Goal: Information Seeking & Learning: Learn about a topic

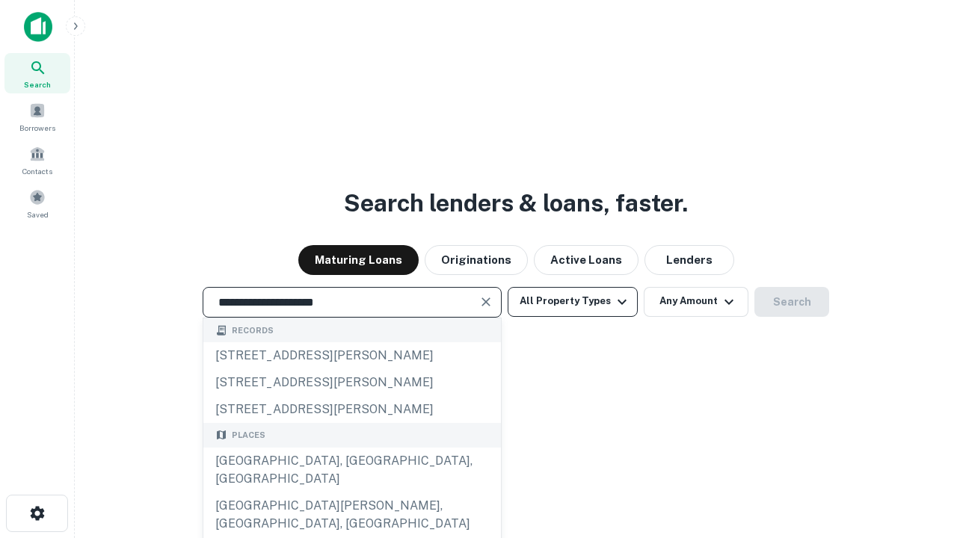
click at [351, 493] on div "[GEOGRAPHIC_DATA], [GEOGRAPHIC_DATA], [GEOGRAPHIC_DATA]" at bounding box center [351, 470] width 297 height 45
click at [573, 301] on button "All Property Types" at bounding box center [572, 302] width 130 height 30
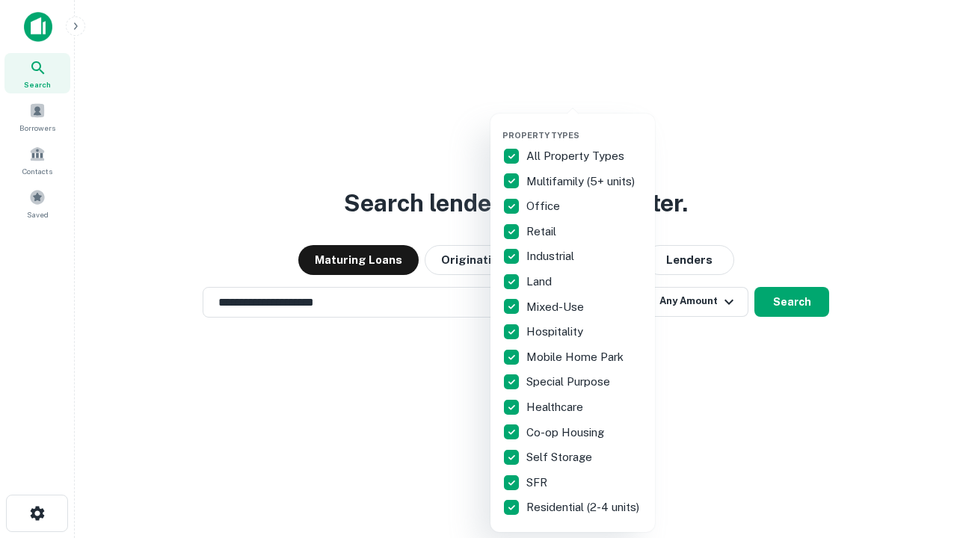
type input "**********"
click at [584, 126] on button "button" at bounding box center [584, 126] width 164 height 1
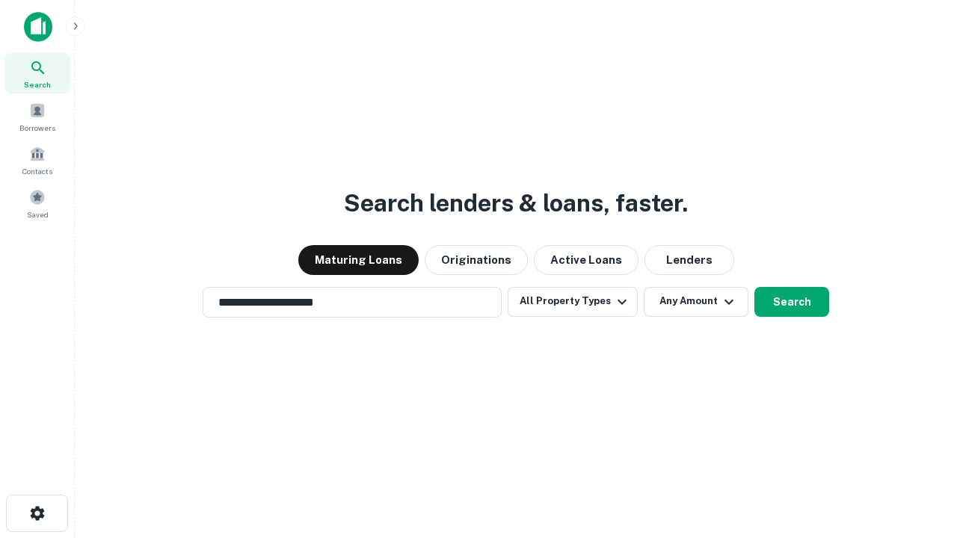
scroll to position [9, 180]
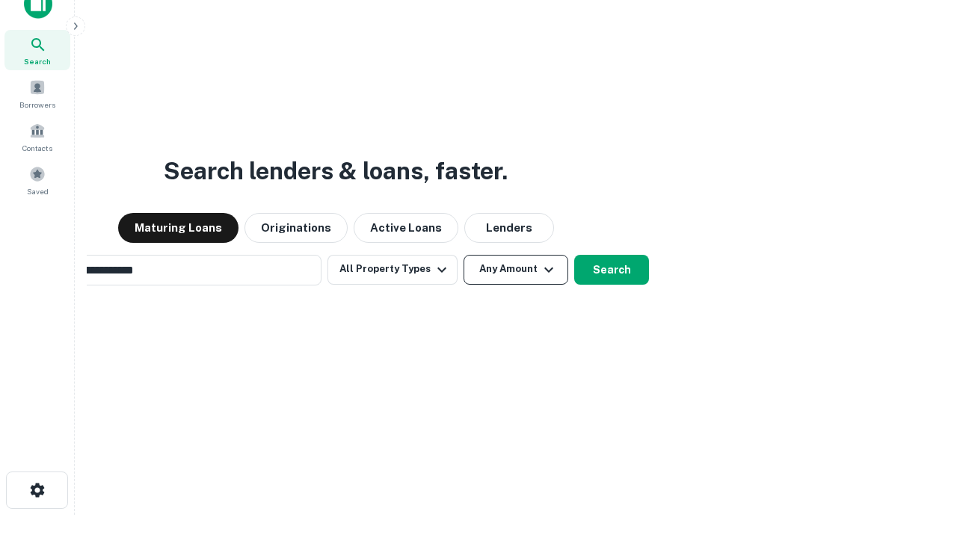
click at [463, 255] on button "Any Amount" at bounding box center [515, 270] width 105 height 30
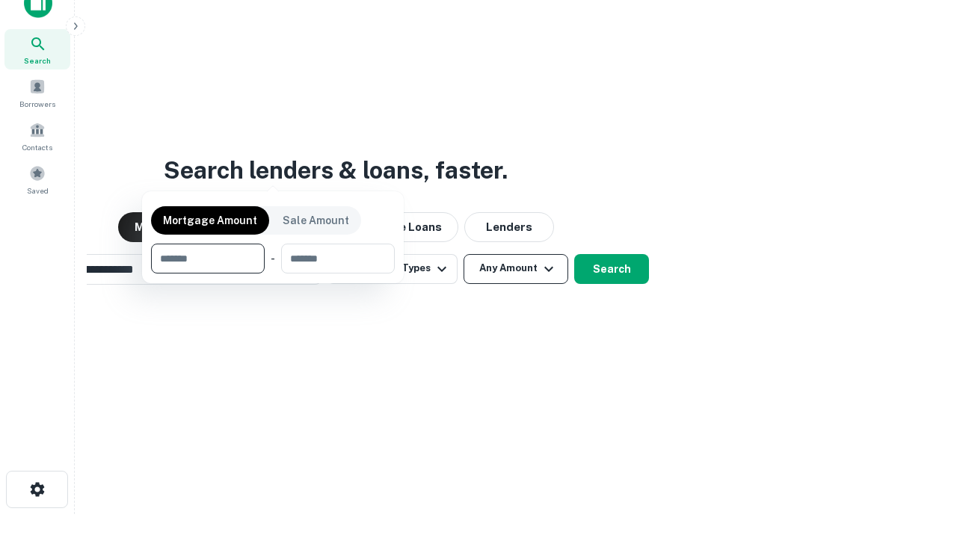
scroll to position [108, 423]
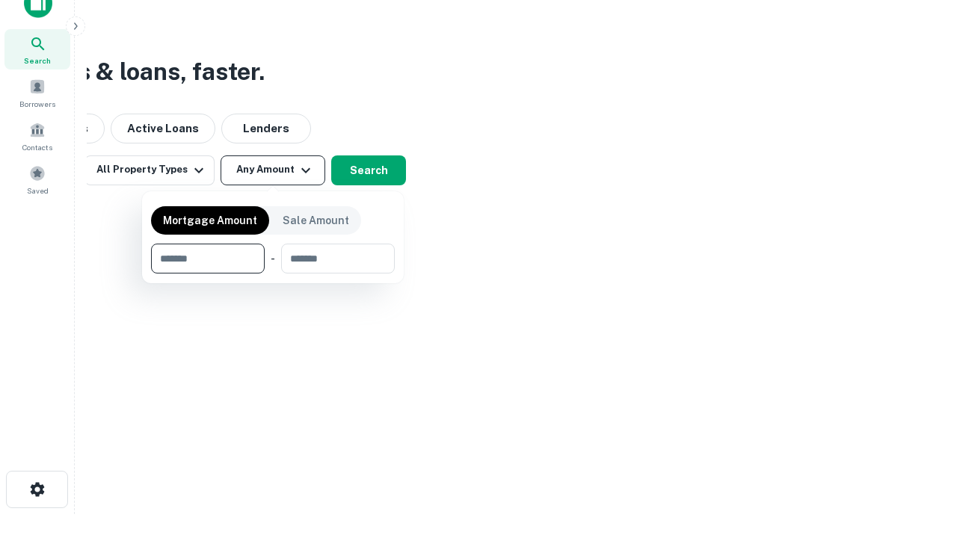
type input "*******"
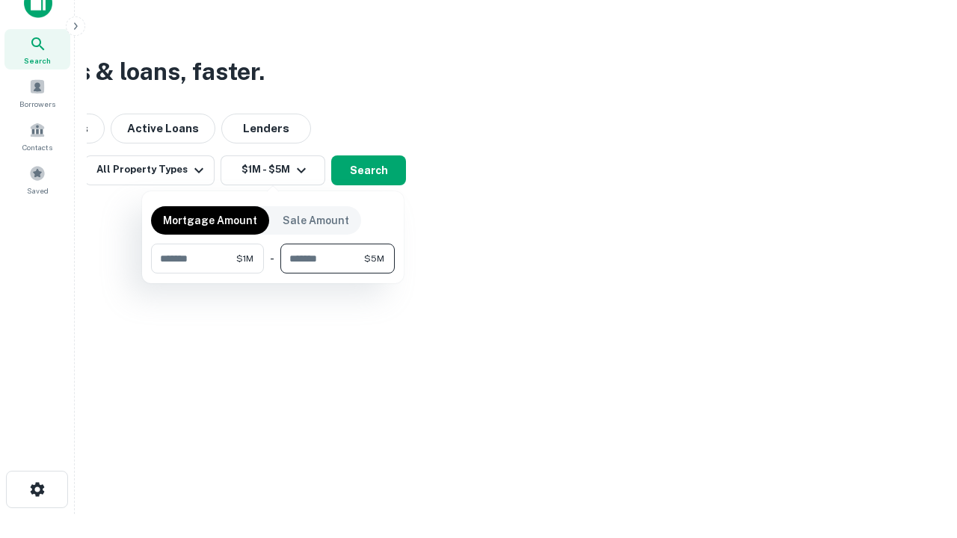
type input "*******"
click at [273, 274] on button "button" at bounding box center [273, 274] width 244 height 1
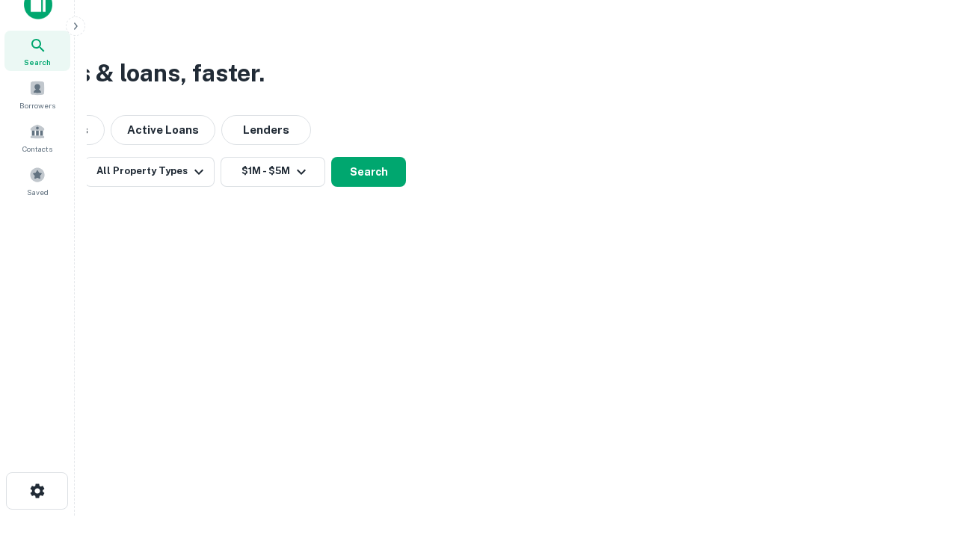
scroll to position [9, 276]
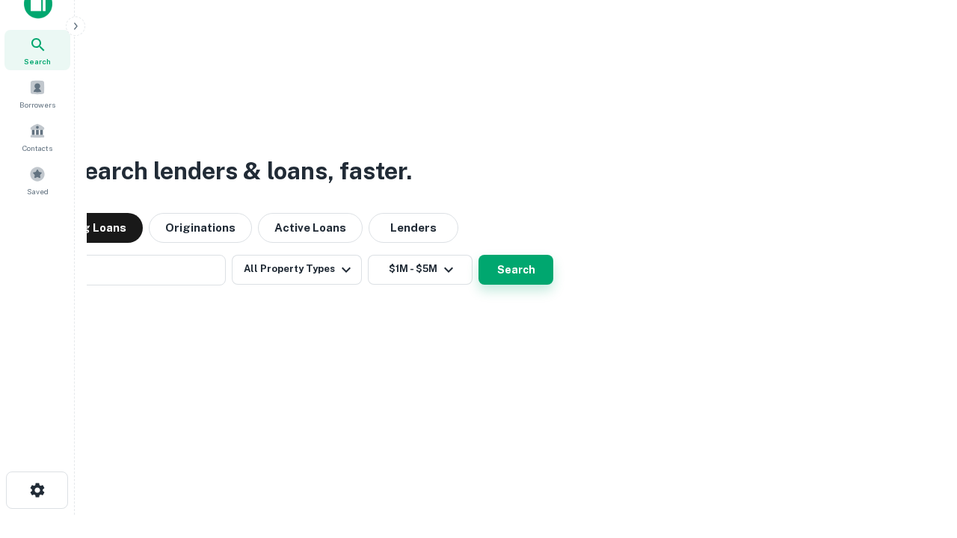
click at [478, 255] on button "Search" at bounding box center [515, 270] width 75 height 30
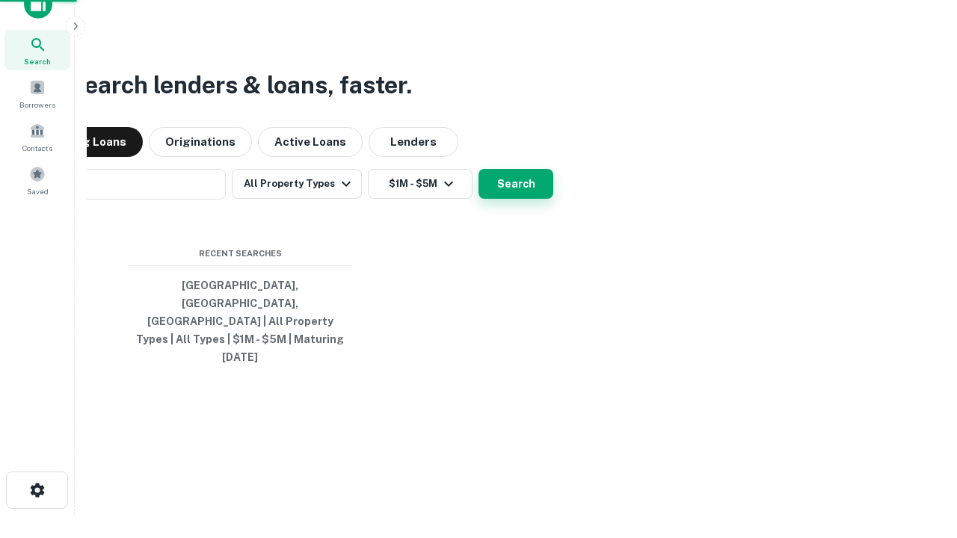
scroll to position [40, 423]
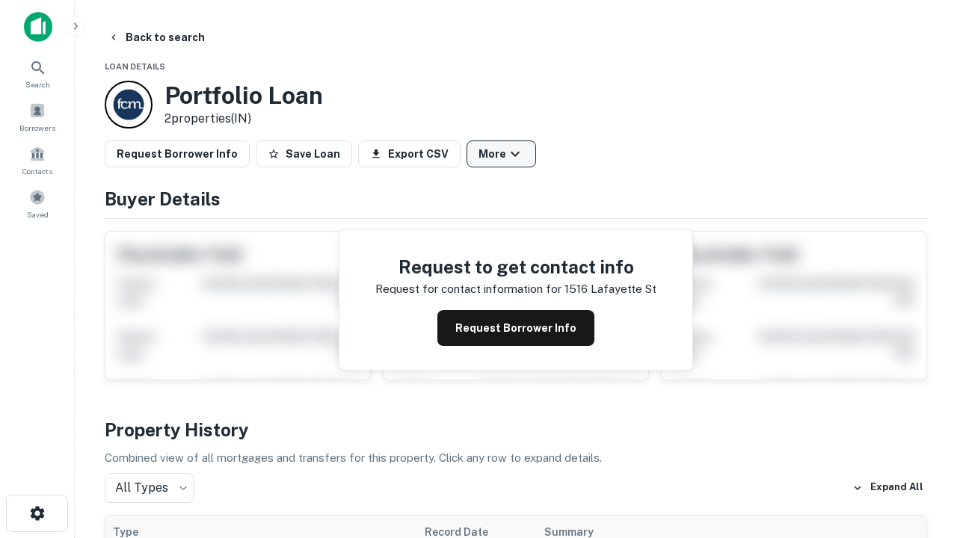
click at [501, 154] on button "More" at bounding box center [501, 154] width 70 height 27
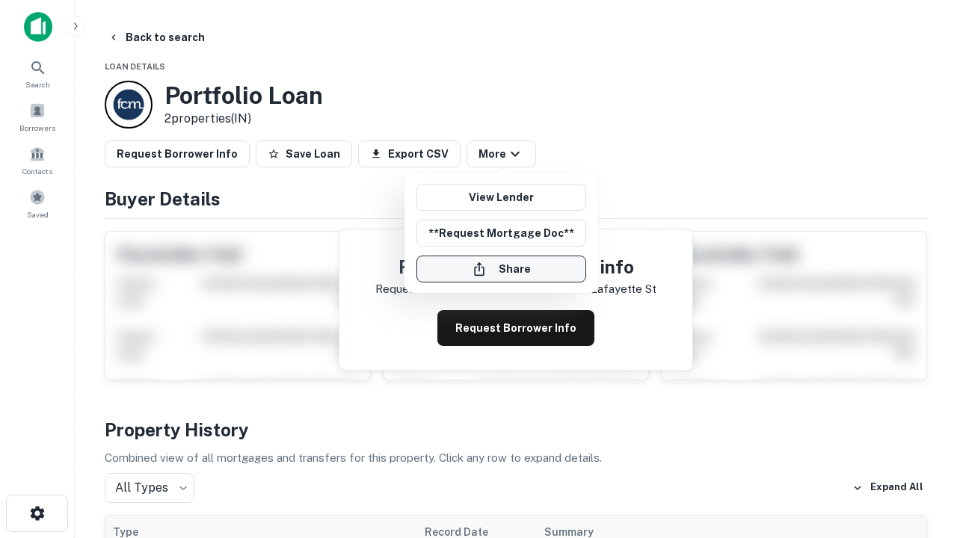
click at [501, 269] on button "Share" at bounding box center [501, 269] width 170 height 27
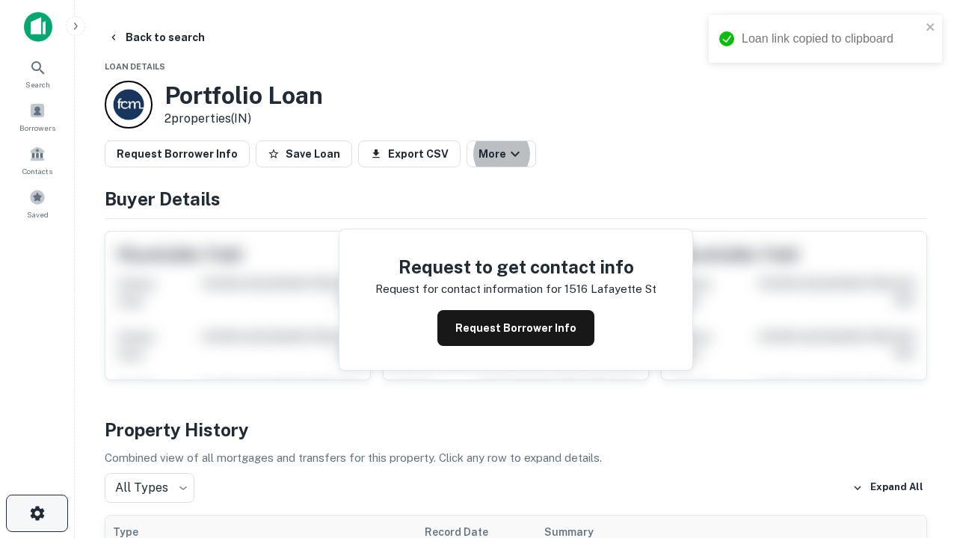
click at [37, 513] on icon "button" at bounding box center [37, 513] width 18 height 18
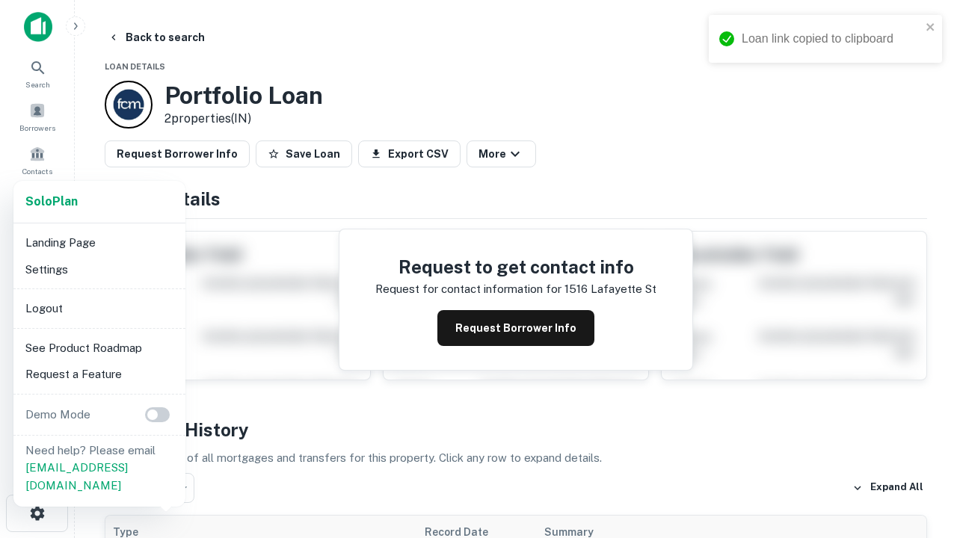
click at [99, 308] on li "Logout" at bounding box center [99, 308] width 160 height 27
